Goal: Transaction & Acquisition: Subscribe to service/newsletter

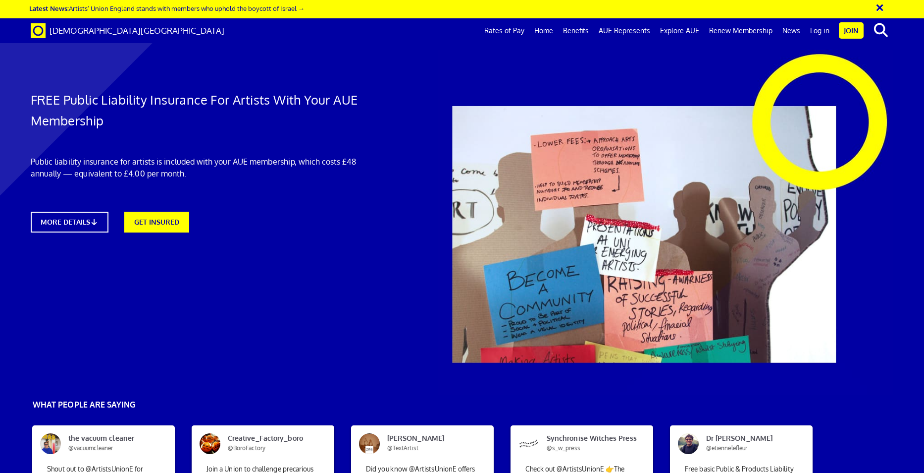
scroll to position [529, 0]
click at [558, 29] on link "Home" at bounding box center [544, 30] width 29 height 25
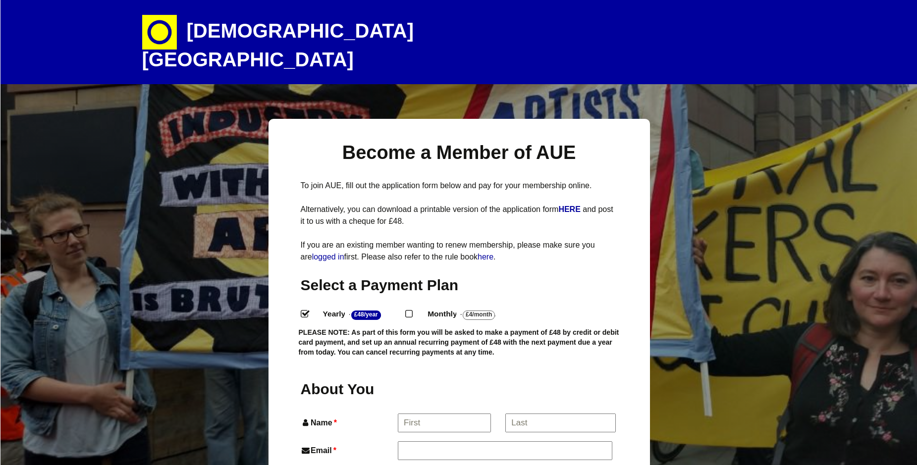
select select
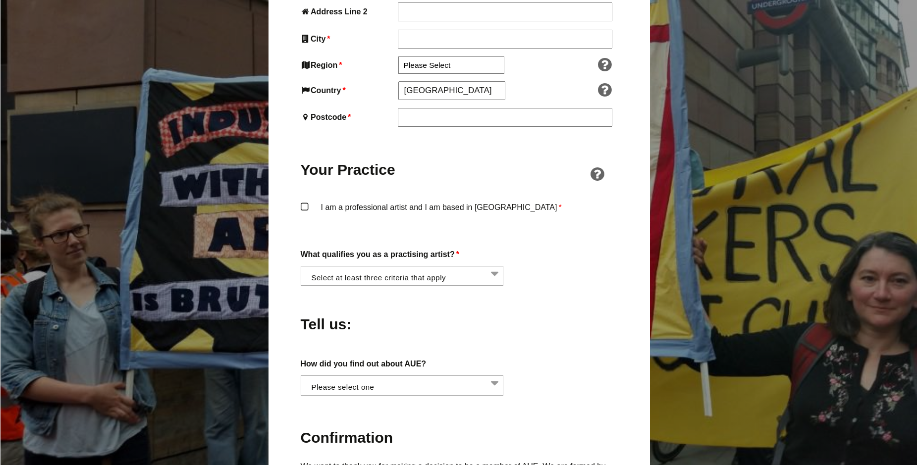
scroll to position [660, 0]
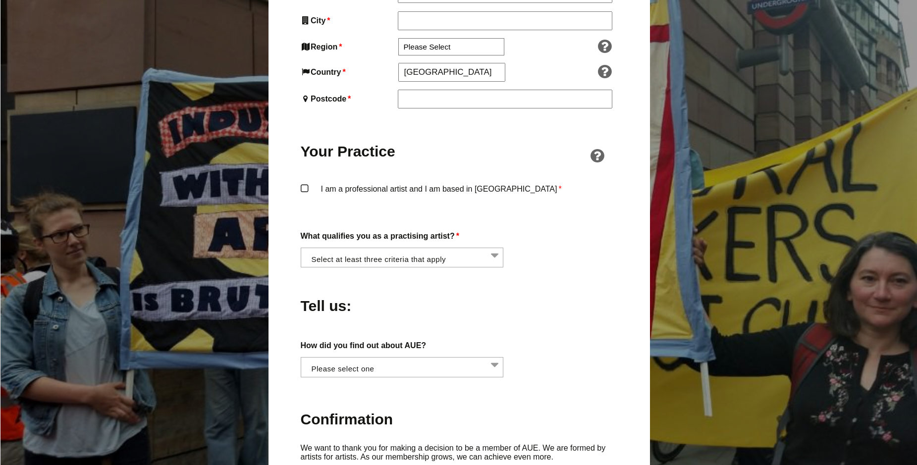
click at [472, 248] on li at bounding box center [405, 256] width 203 height 17
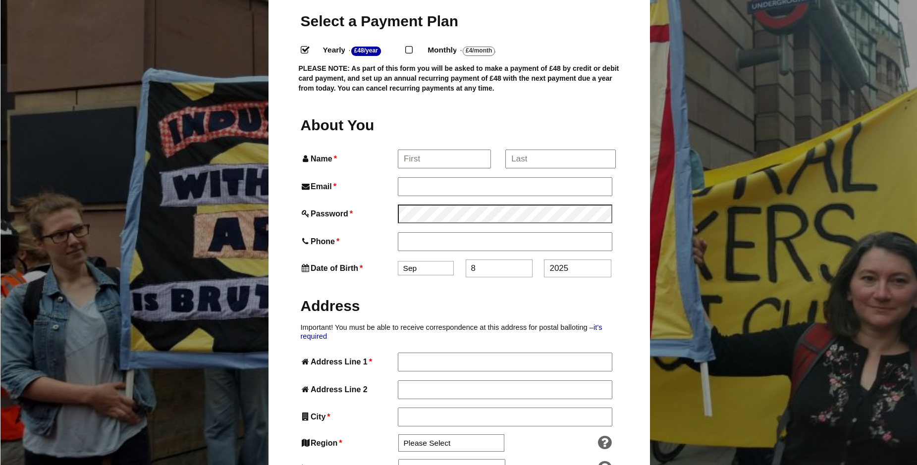
scroll to position [0, 0]
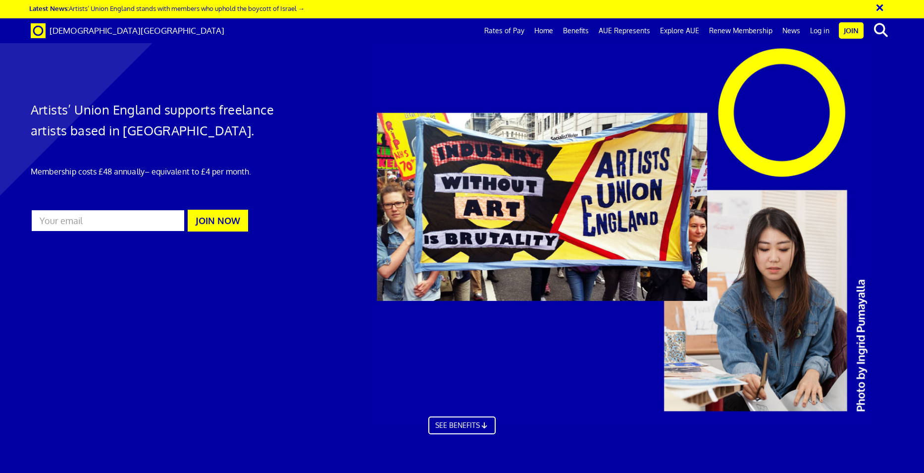
scroll to position [0, 14]
